Goal: Information Seeking & Learning: Learn about a topic

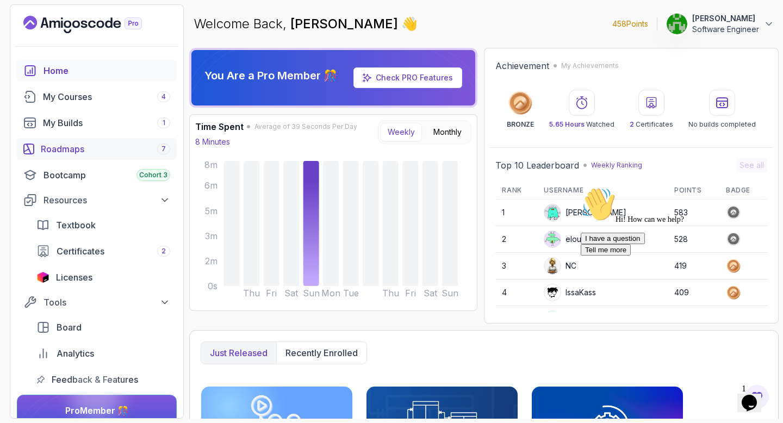
click at [83, 154] on div "Roadmaps 7" at bounding box center [105, 148] width 129 height 13
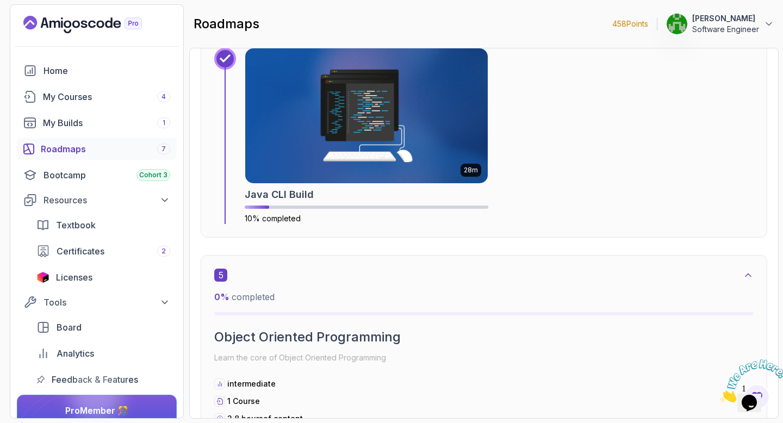
scroll to position [2197, 0]
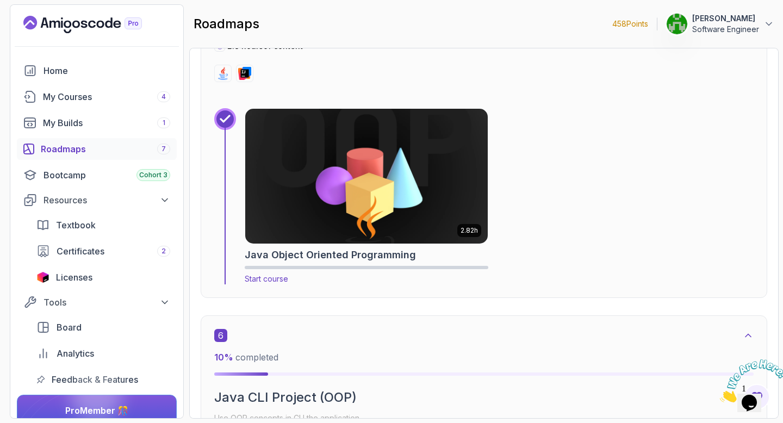
click at [431, 241] on img at bounding box center [366, 175] width 254 height 141
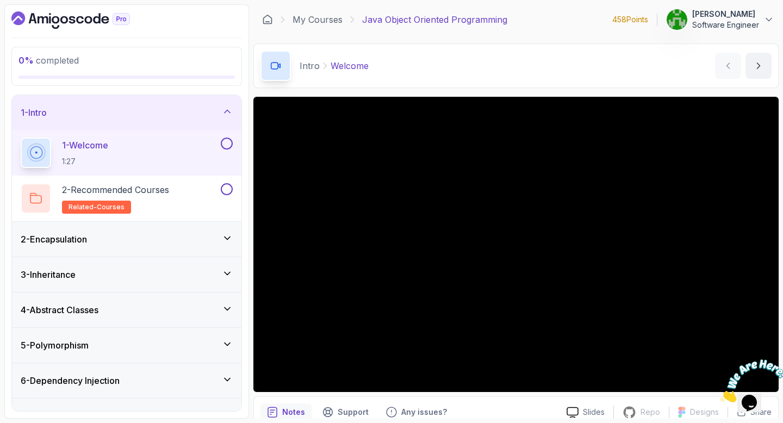
scroll to position [58, 0]
